Goal: Task Accomplishment & Management: Complete application form

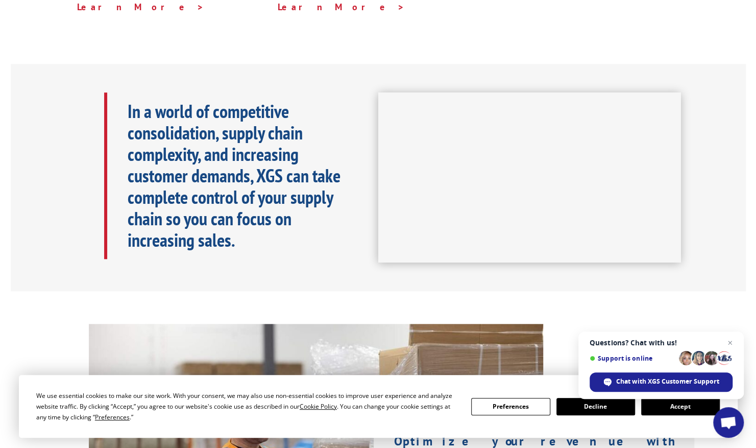
scroll to position [613, 0]
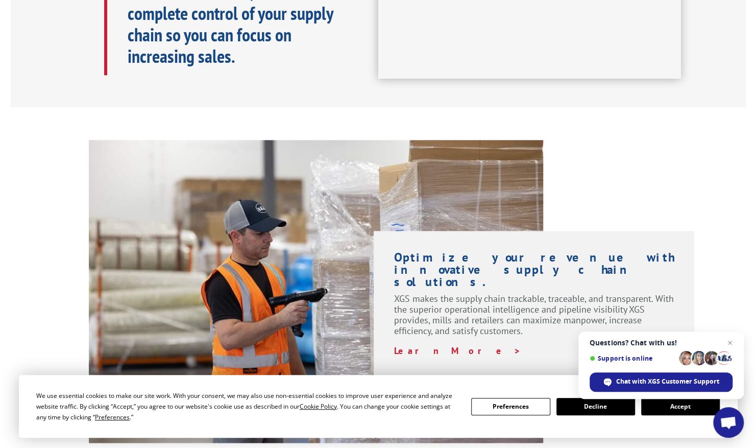
click at [735, 344] on span "Open chat" at bounding box center [730, 343] width 12 height 12
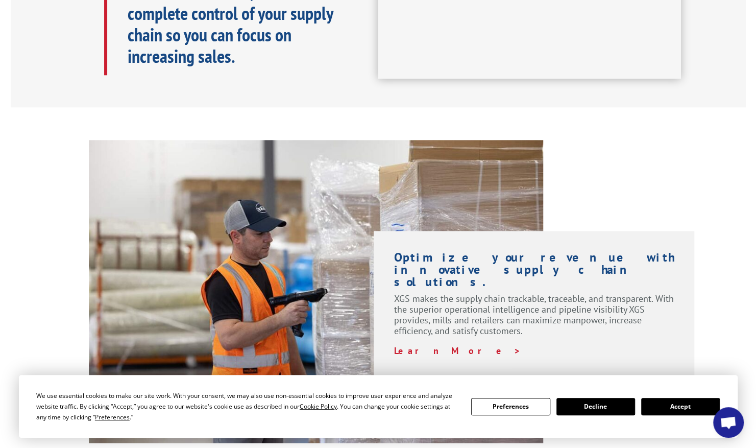
click at [696, 403] on button "Accept" at bounding box center [681, 406] width 79 height 17
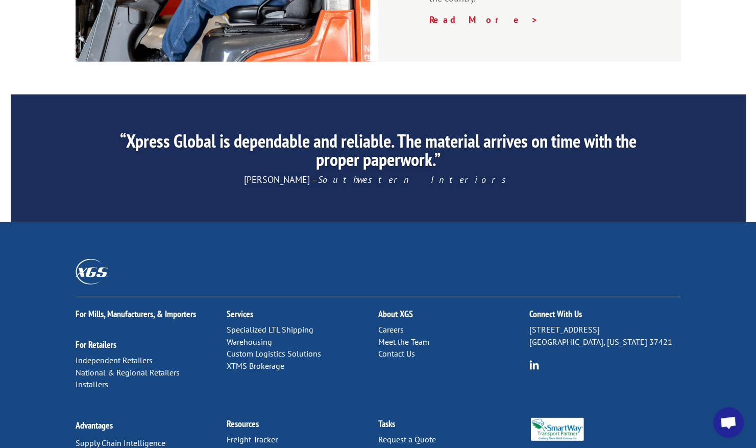
scroll to position [1573, 0]
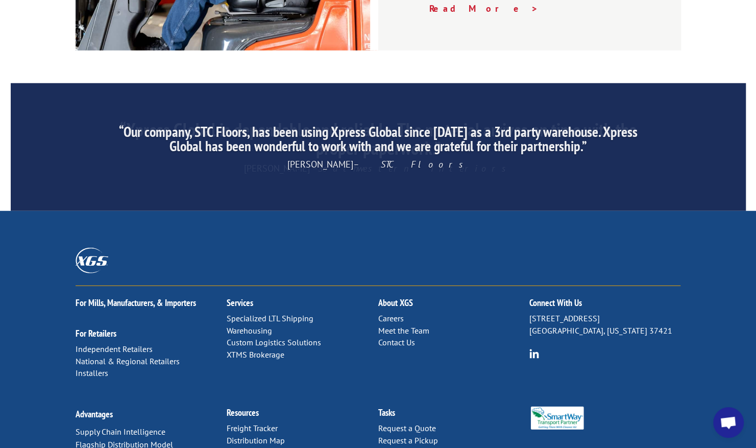
click at [533, 349] on img at bounding box center [535, 354] width 10 height 10
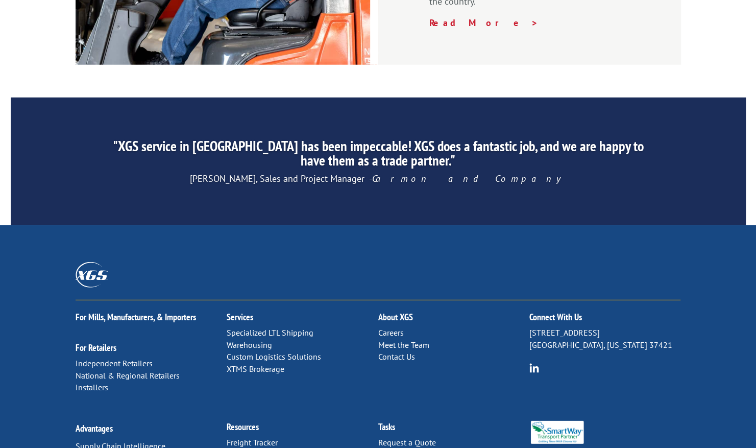
scroll to position [1573, 0]
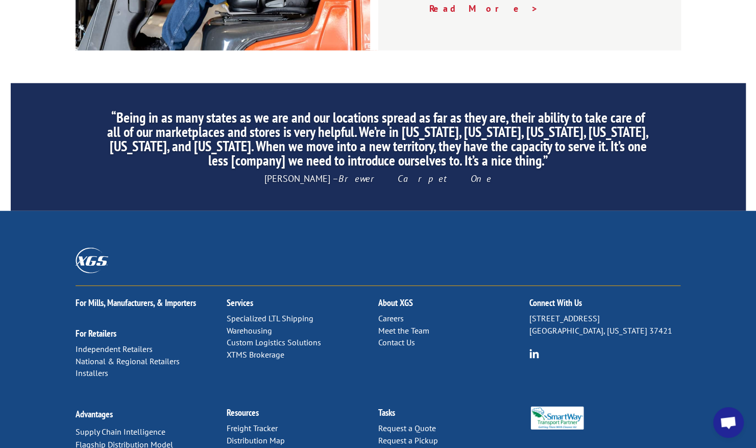
click at [397, 313] on link "Careers" at bounding box center [391, 318] width 26 height 10
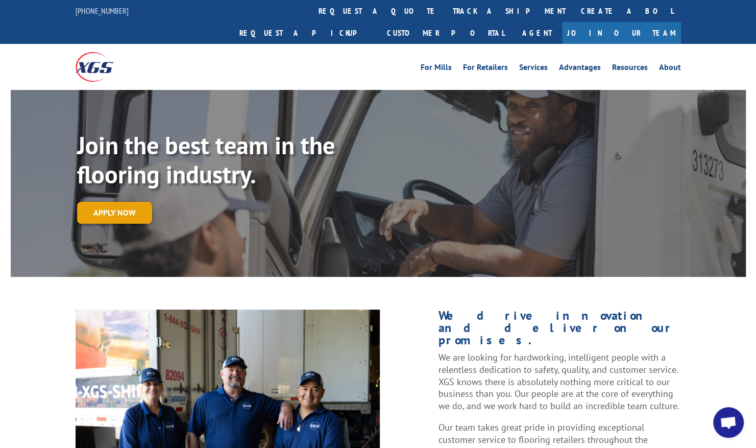
click at [126, 202] on link "Apply now" at bounding box center [114, 213] width 75 height 22
